Goal: Transaction & Acquisition: Book appointment/travel/reservation

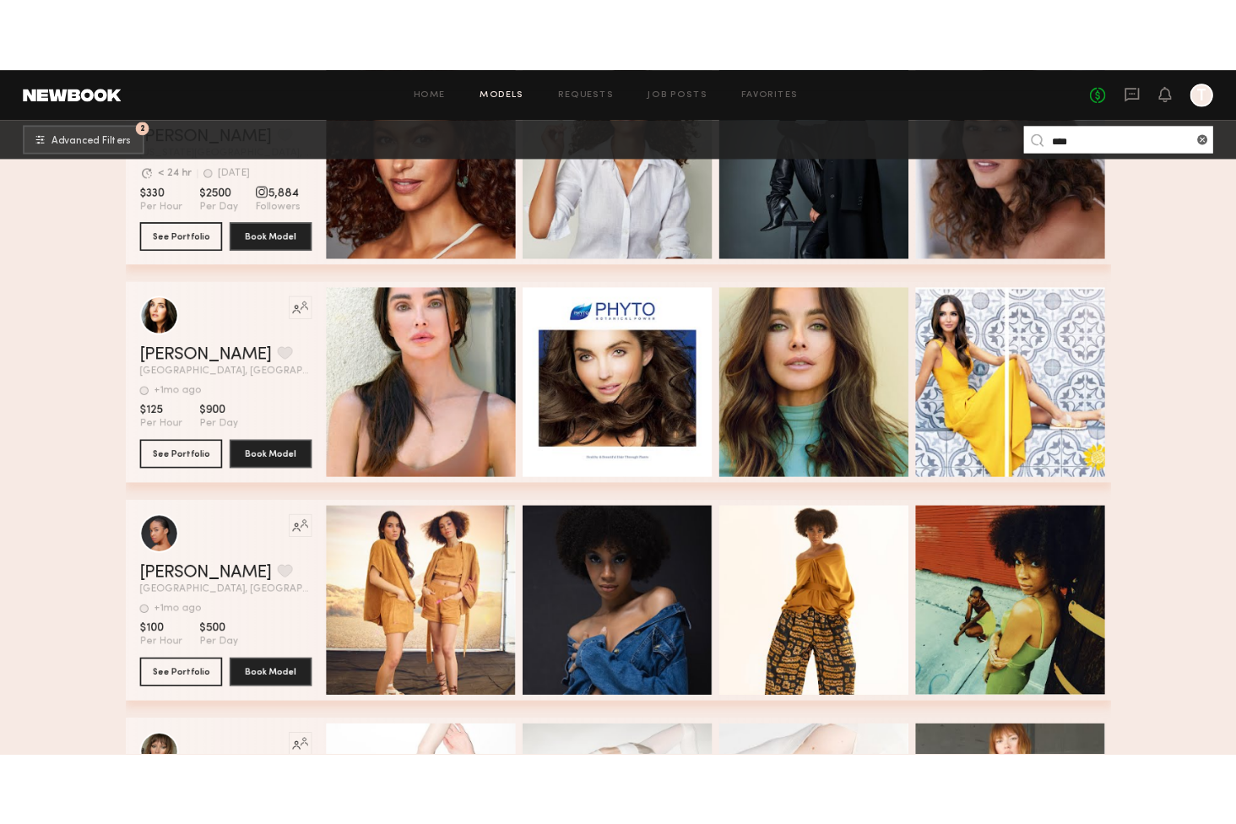
scroll to position [1773, 0]
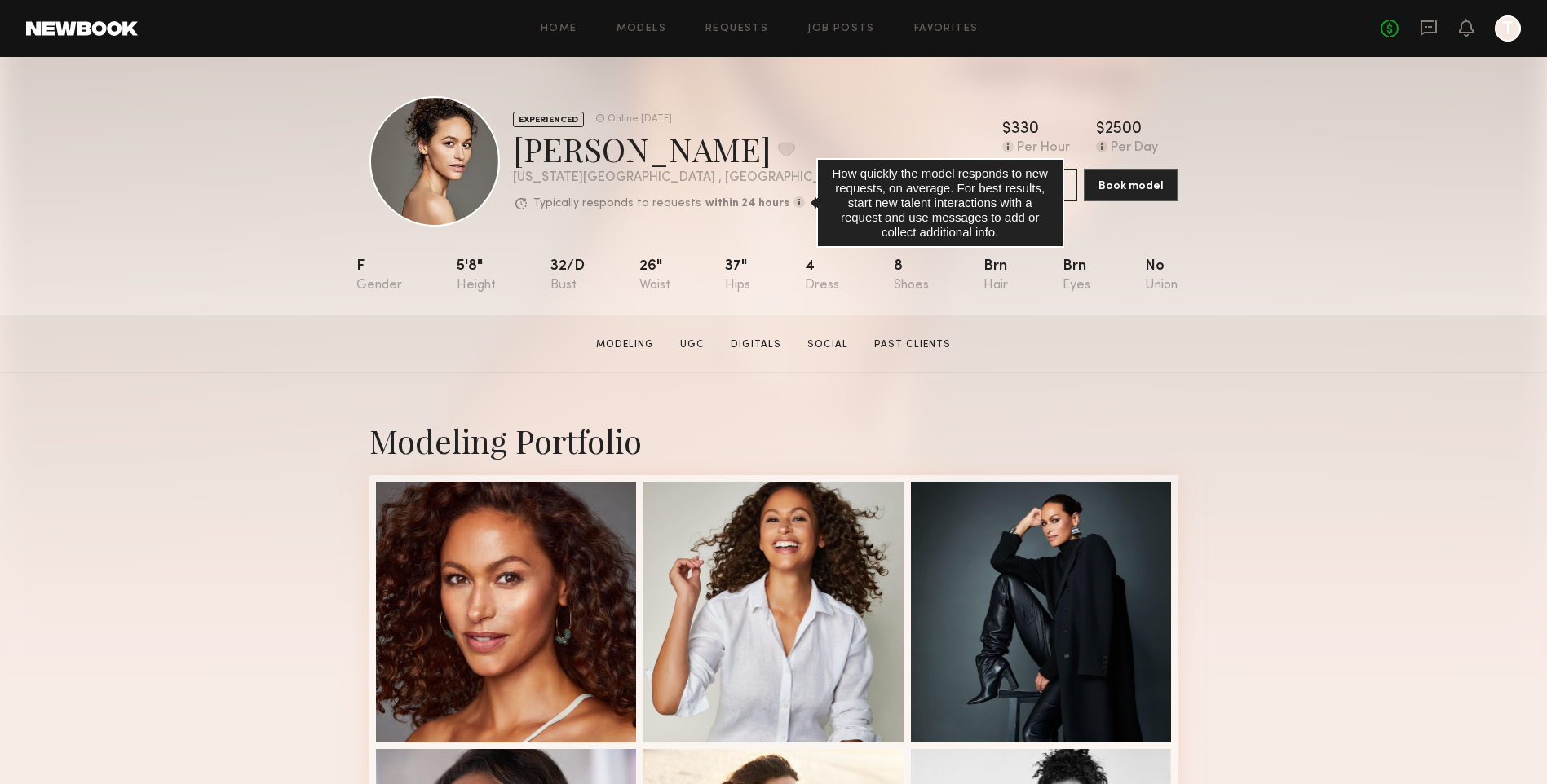
click at [793, 207] on common-icon at bounding box center [799, 202] width 12 height 12
